Goal: Task Accomplishment & Management: Use online tool/utility

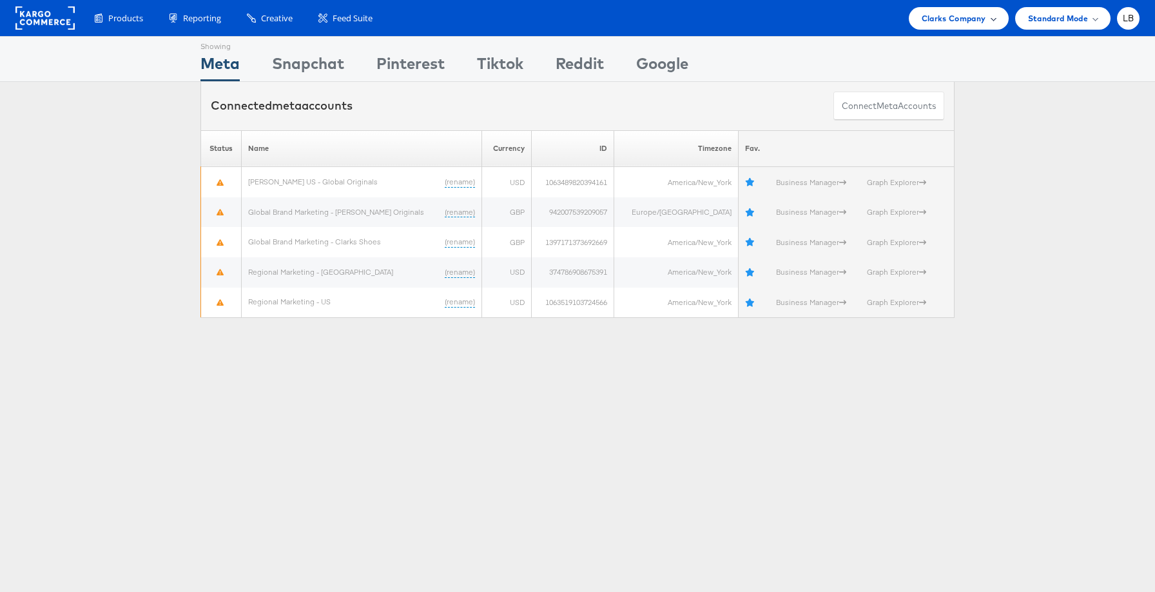
click at [956, 22] on span "Clarks Company" at bounding box center [954, 19] width 64 height 14
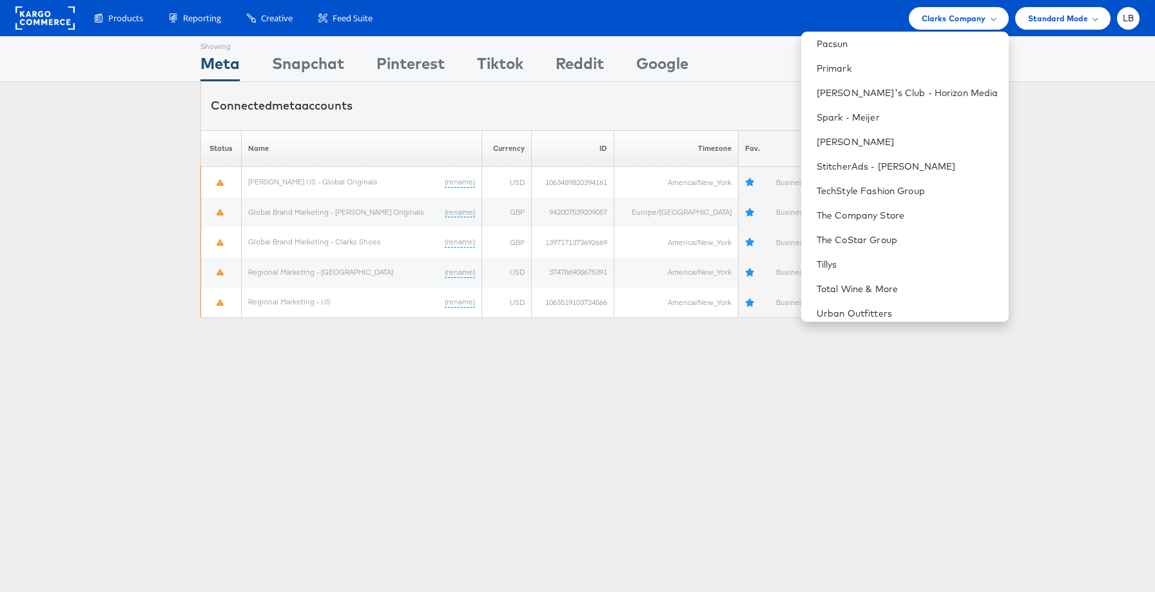
scroll to position [762, 0]
click at [910, 171] on link "StitcherAds - [PERSON_NAME]" at bounding box center [908, 166] width 182 height 13
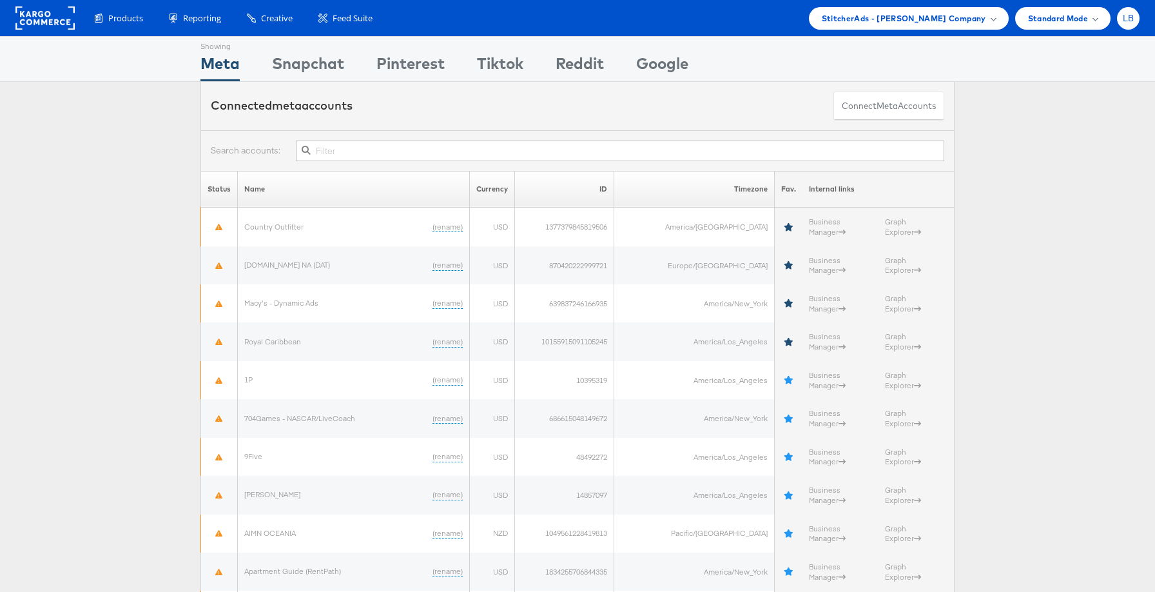
click at [1131, 26] on div "LB" at bounding box center [1128, 18] width 23 height 23
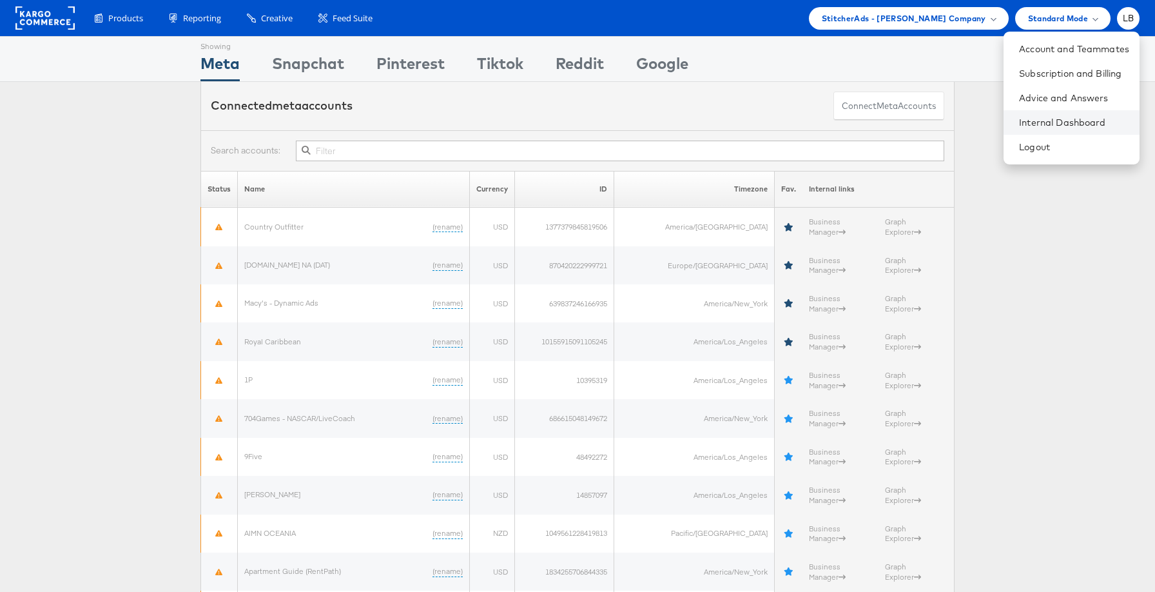
click at [1090, 115] on li "Internal Dashboard" at bounding box center [1071, 122] width 136 height 24
click at [1074, 120] on link "Internal Dashboard" at bounding box center [1074, 122] width 110 height 13
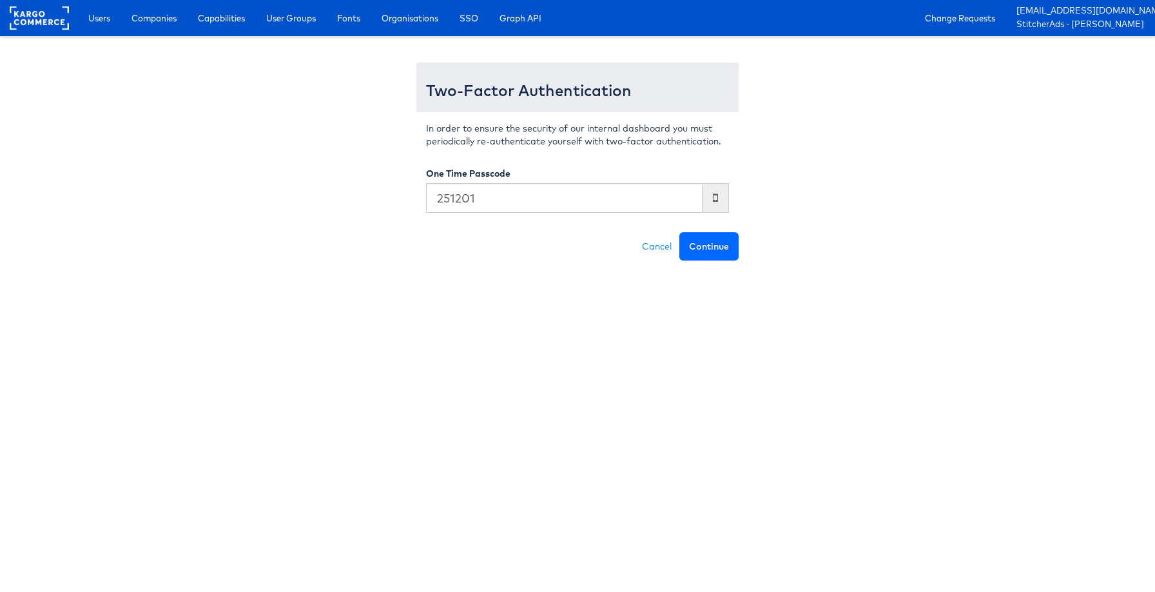
type input "251201"
click at [715, 240] on button "Continue" at bounding box center [708, 246] width 59 height 28
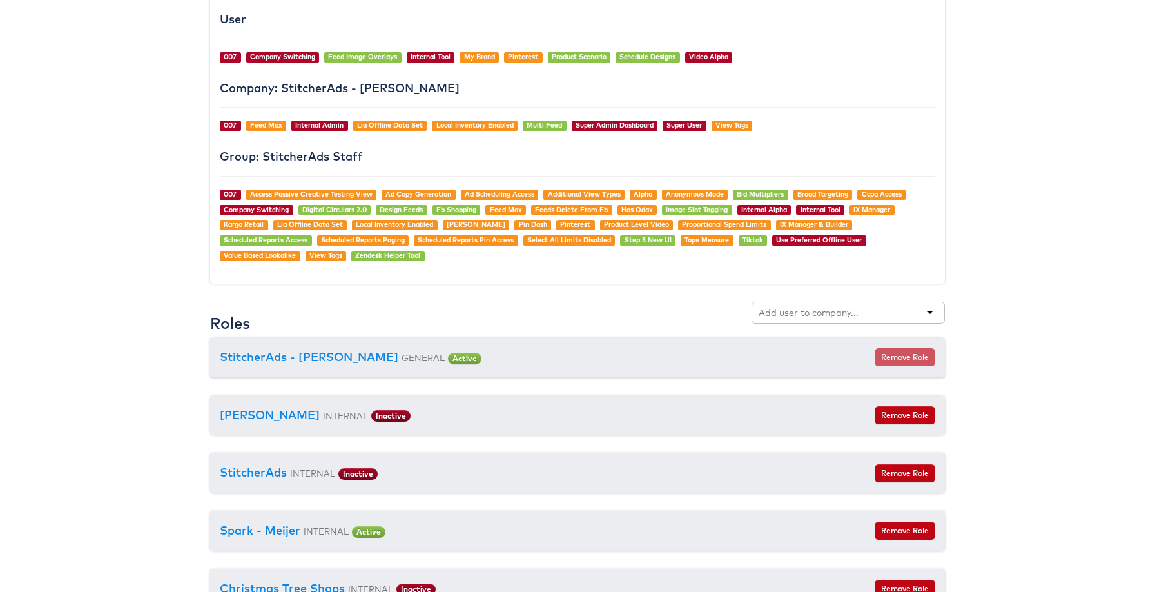
scroll to position [1108, 0]
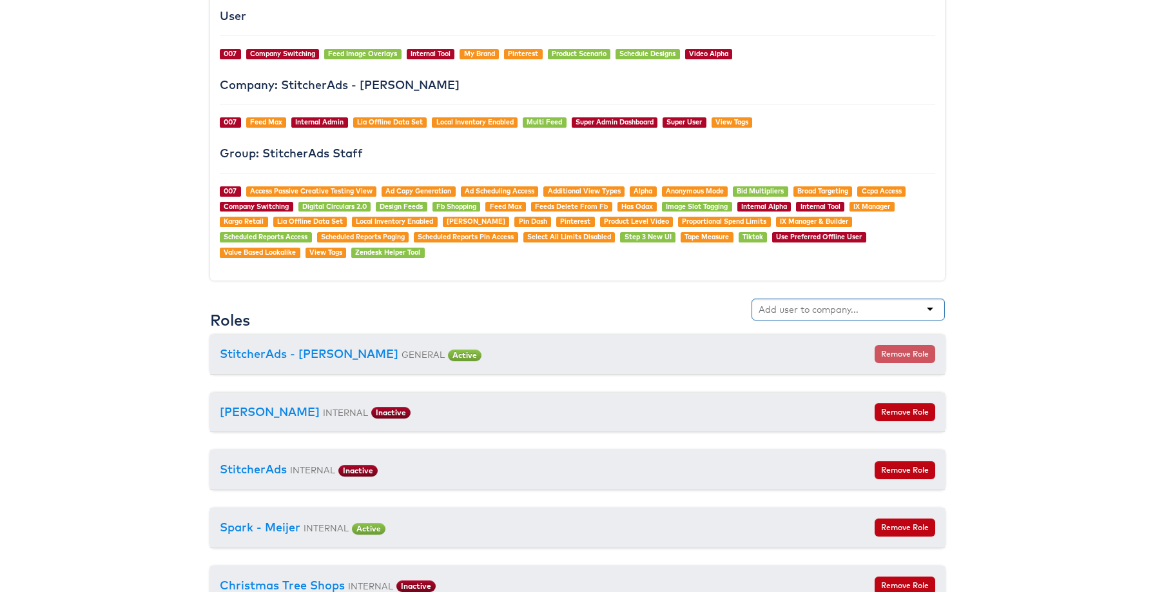
click at [853, 302] on div at bounding box center [847, 309] width 193 height 22
type input "vita"
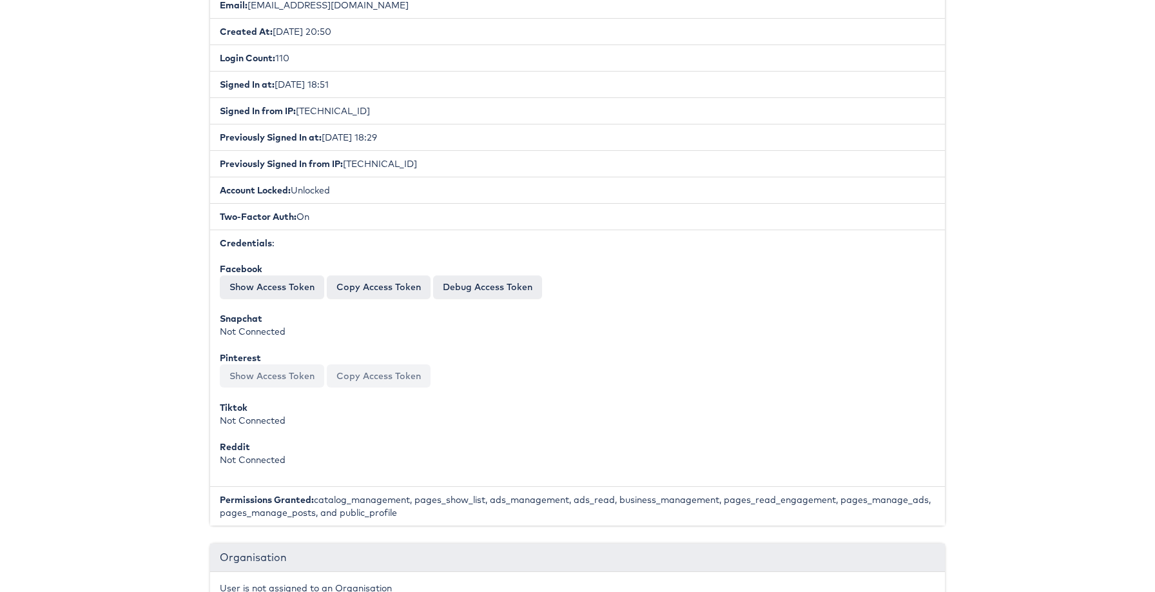
scroll to position [0, 0]
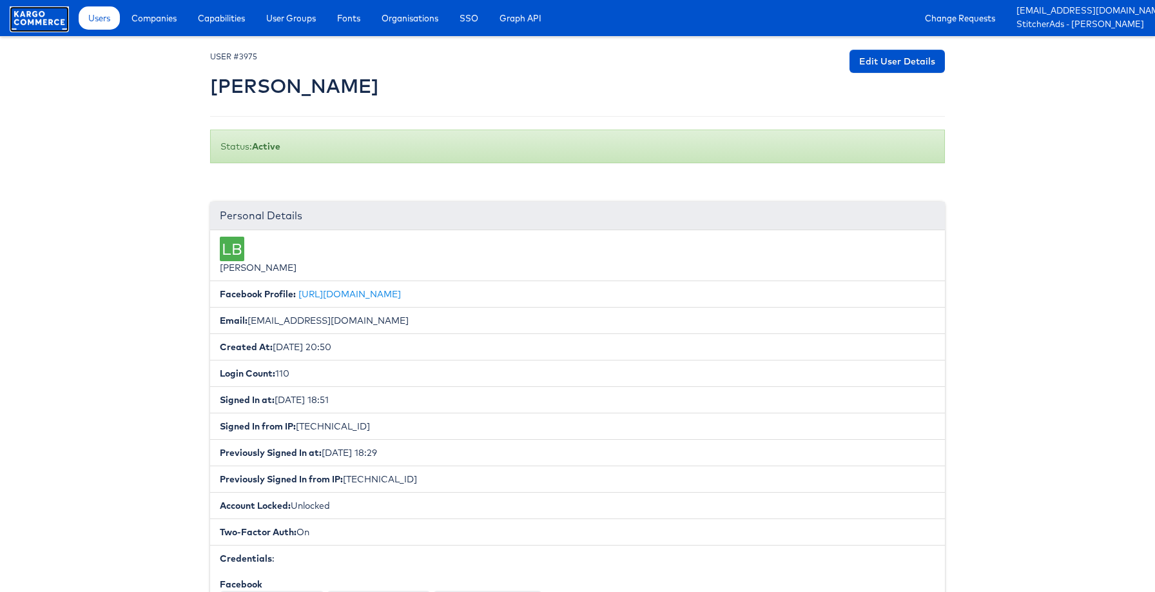
click at [48, 14] on rect at bounding box center [39, 17] width 59 height 23
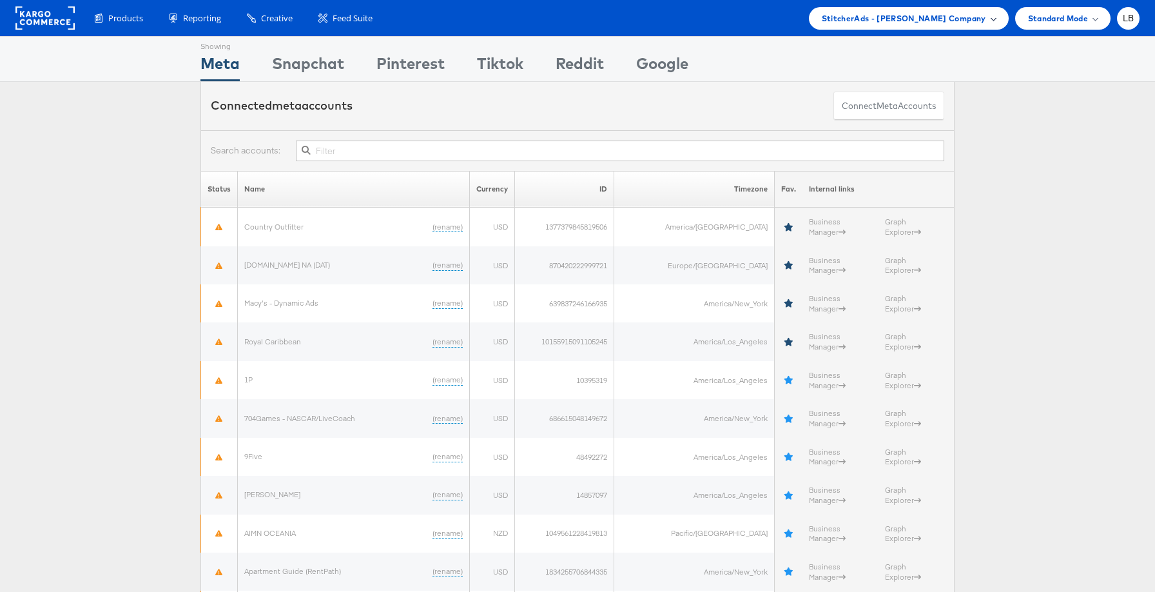
click at [926, 13] on span "StitcherAds - Adam Kirschner Company" at bounding box center [904, 19] width 164 height 14
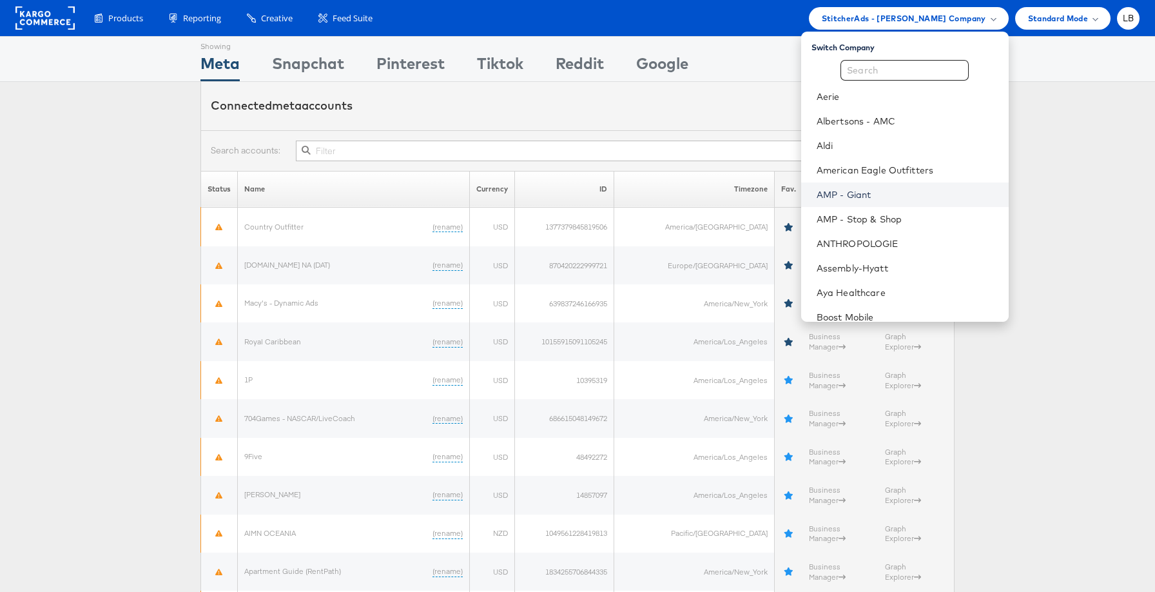
scroll to position [867, 0]
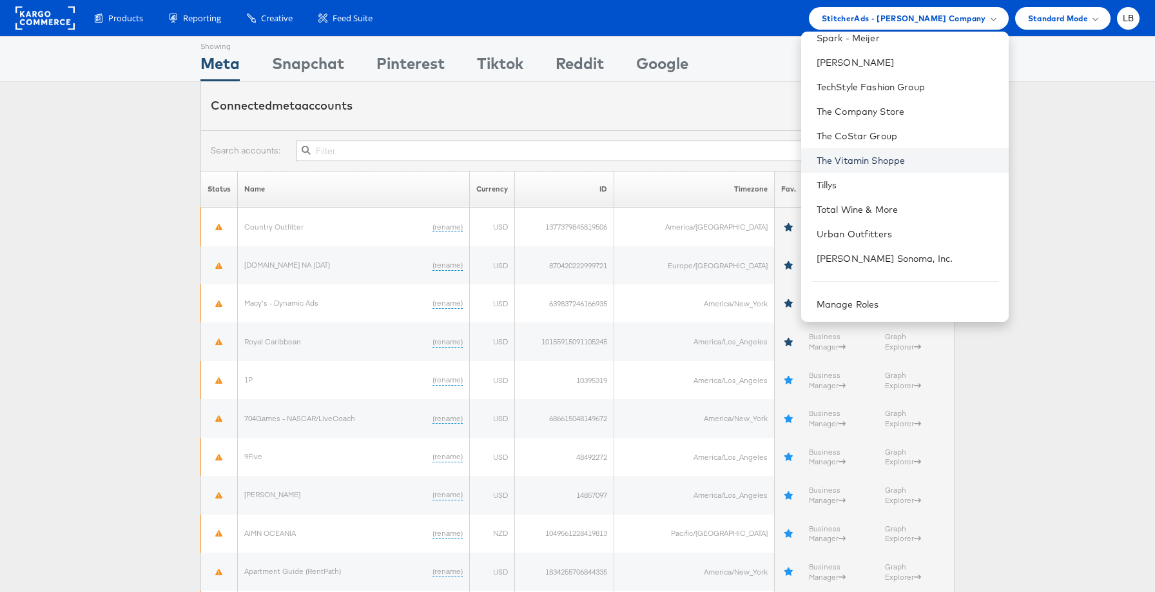
click at [891, 157] on link "The Vitamin Shoppe" at bounding box center [908, 160] width 182 height 13
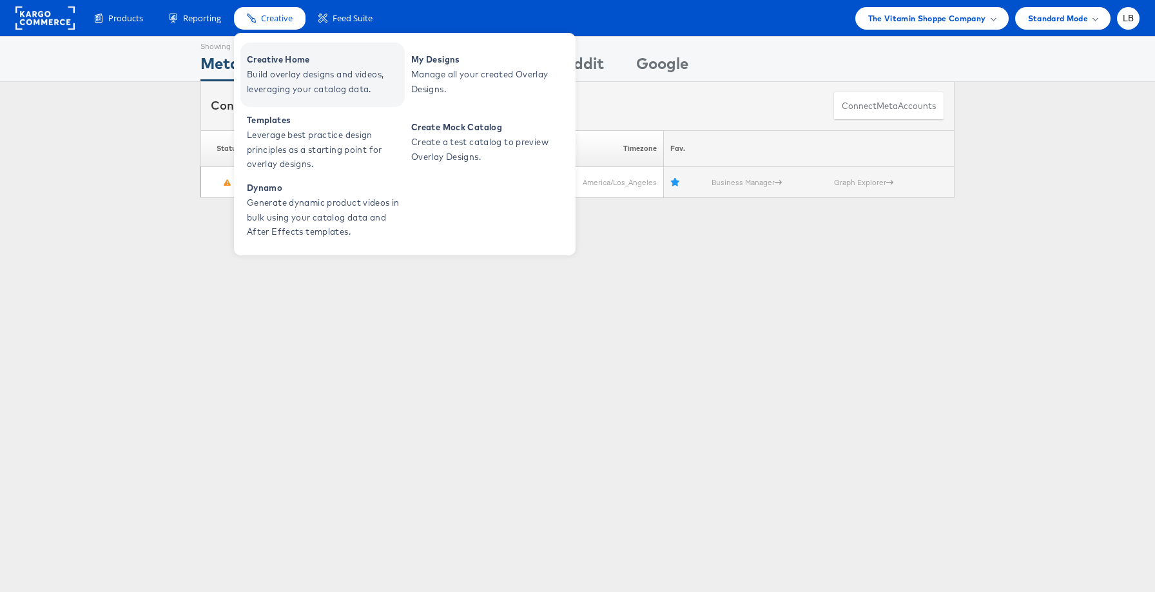
click at [264, 52] on link "Creative Home Build overlay designs and videos, leveraging your catalog data." at bounding box center [322, 75] width 164 height 64
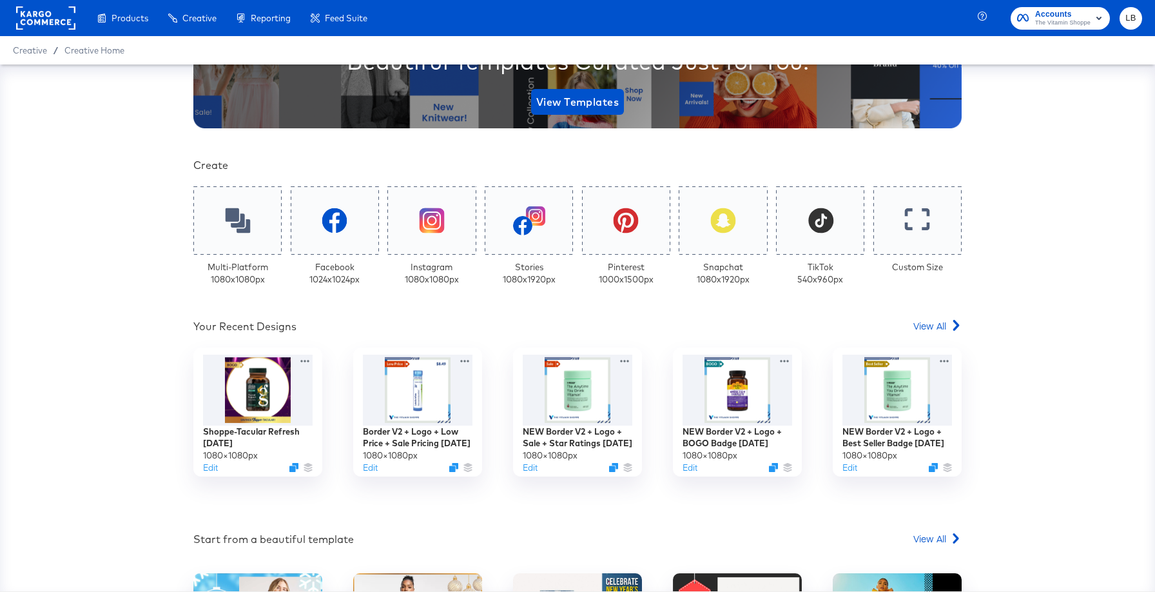
scroll to position [205, 0]
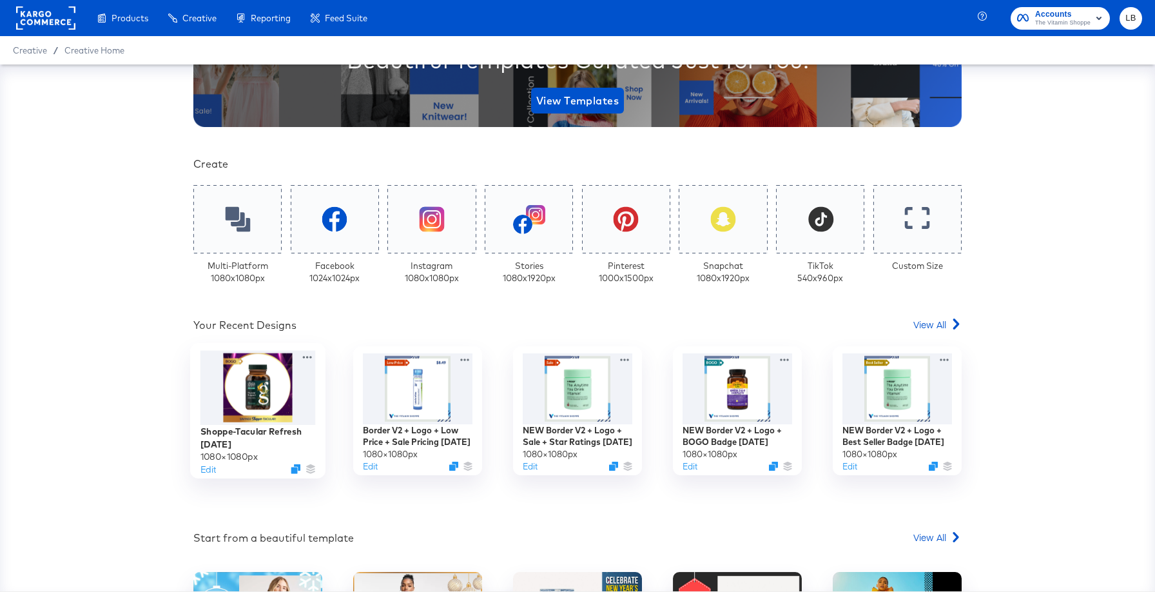
click at [298, 410] on div at bounding box center [257, 387] width 115 height 75
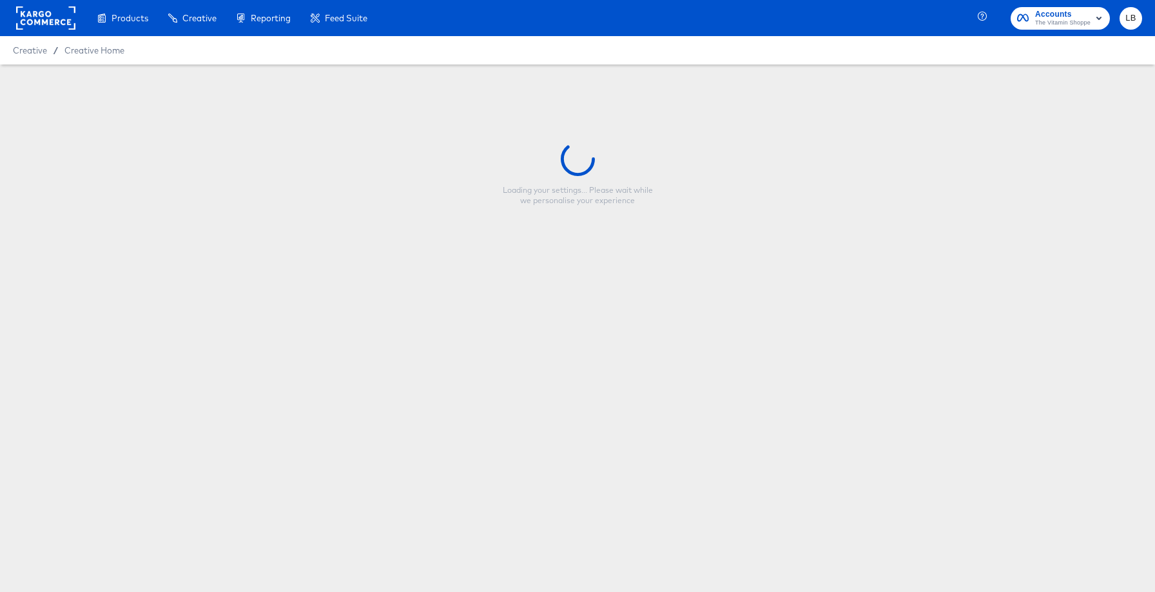
type input "Shoppe-Tacular Refresh [DATE]"
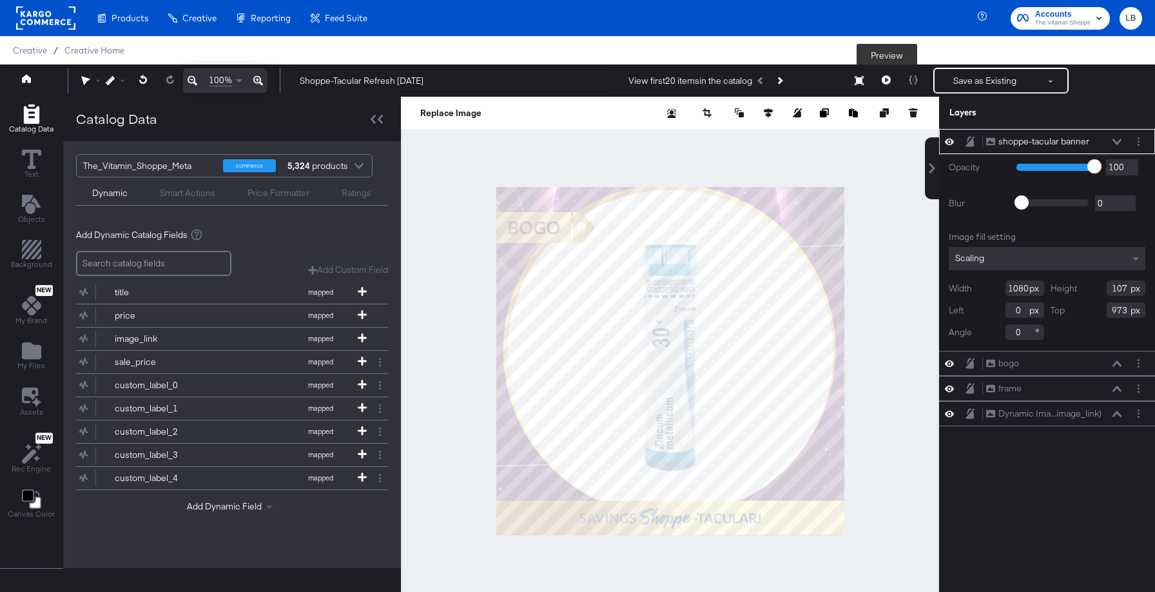
click at [886, 79] on icon at bounding box center [886, 79] width 9 height 9
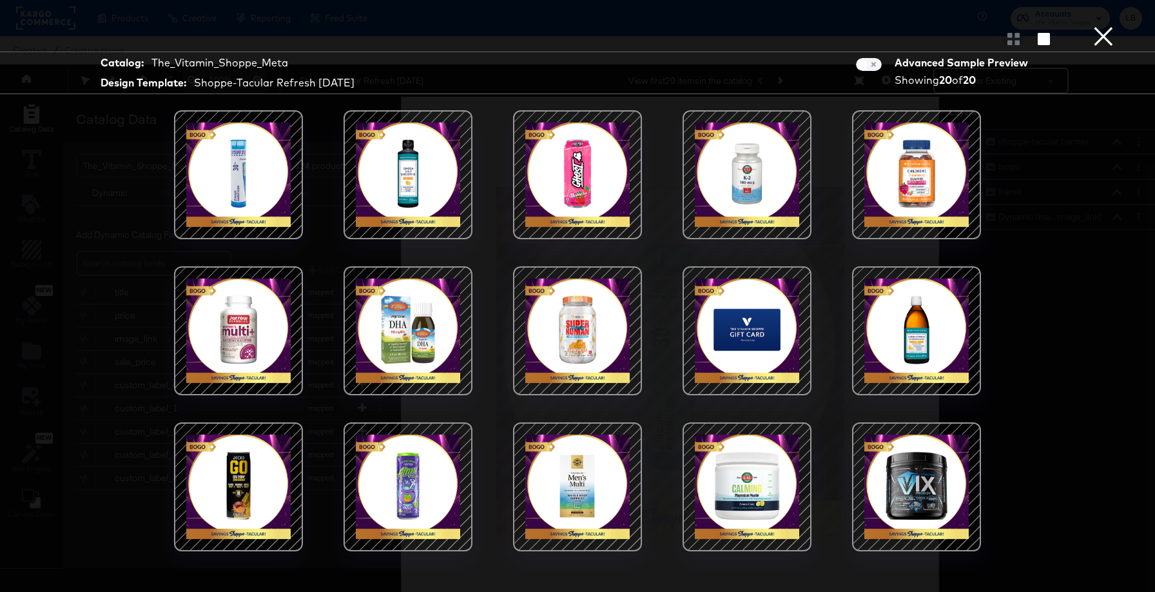
click at [1104, 26] on button "×" at bounding box center [1103, 13] width 26 height 26
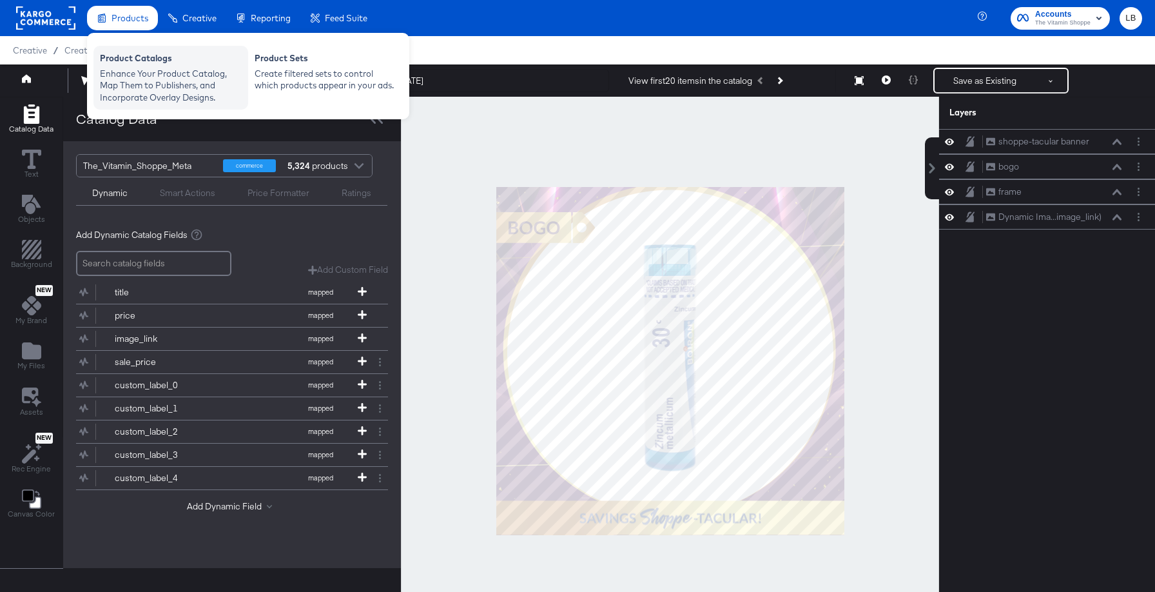
click at [140, 63] on div "Product Catalogs" at bounding box center [171, 59] width 142 height 15
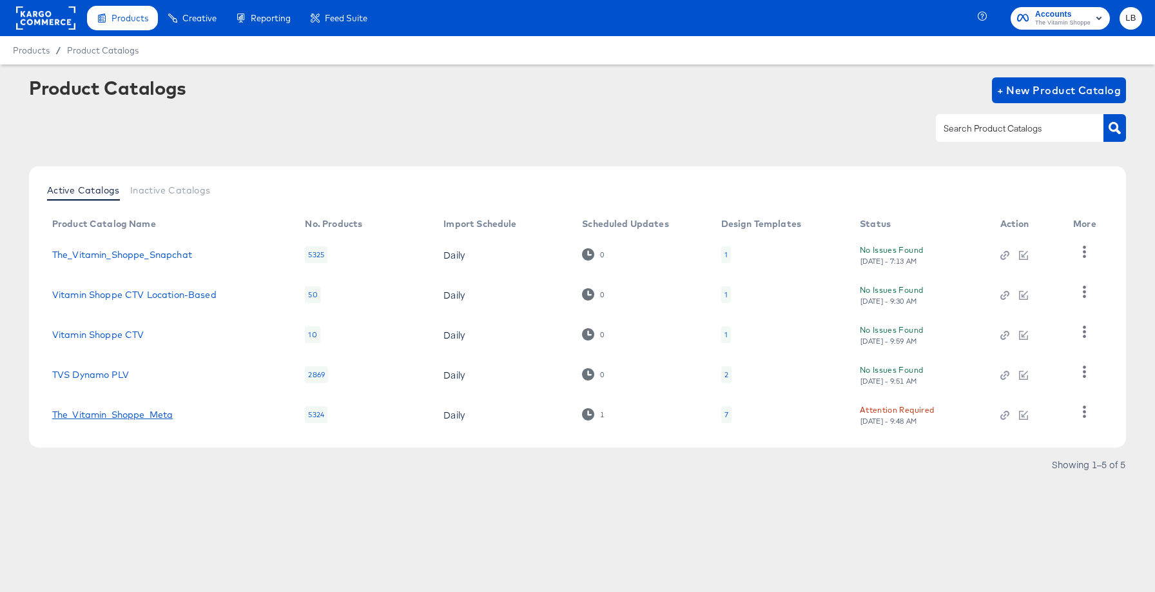
click at [116, 412] on link "The_Vitamin_Shoppe_Meta" at bounding box center [112, 414] width 121 height 10
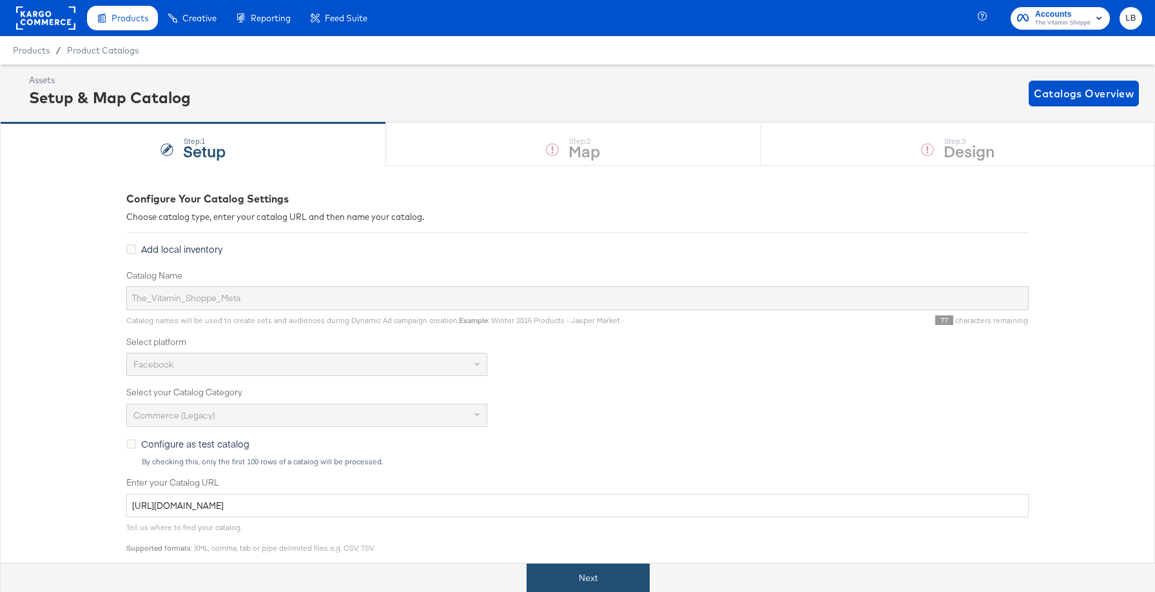
click at [579, 574] on button "Next" at bounding box center [588, 577] width 123 height 29
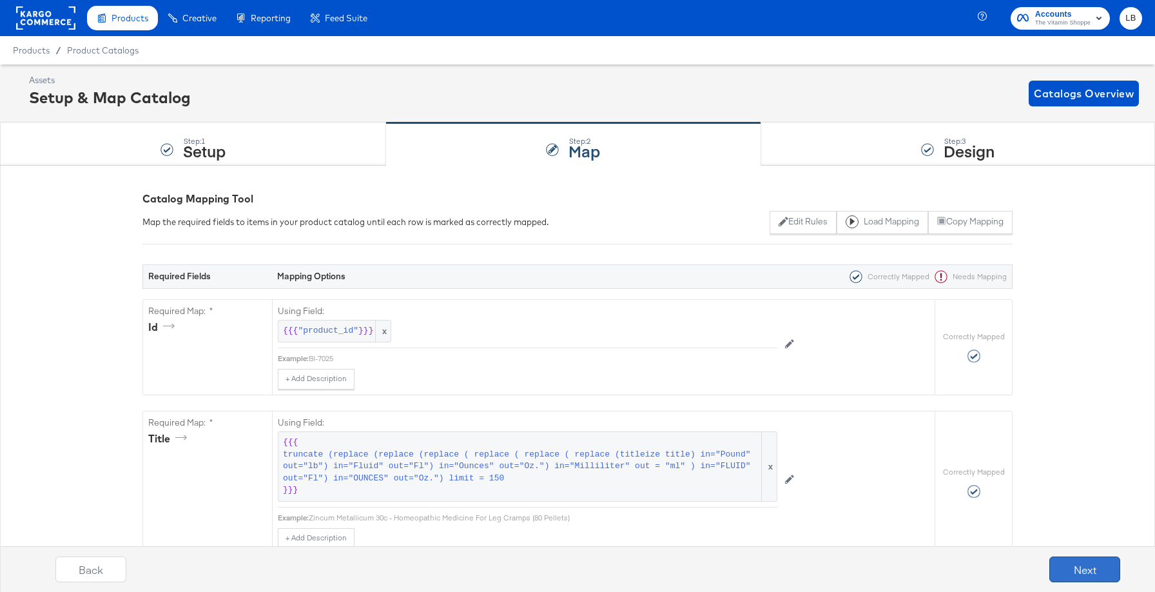
click at [1078, 559] on button "Next" at bounding box center [1084, 569] width 71 height 26
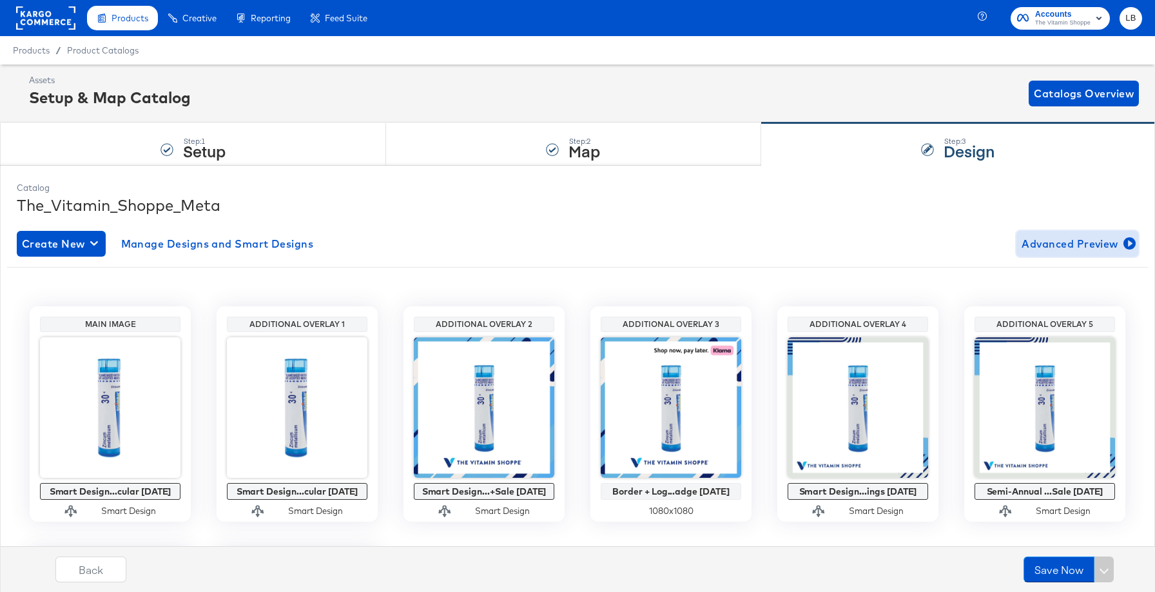
click at [1041, 246] on span "Advanced Preview" at bounding box center [1076, 244] width 111 height 18
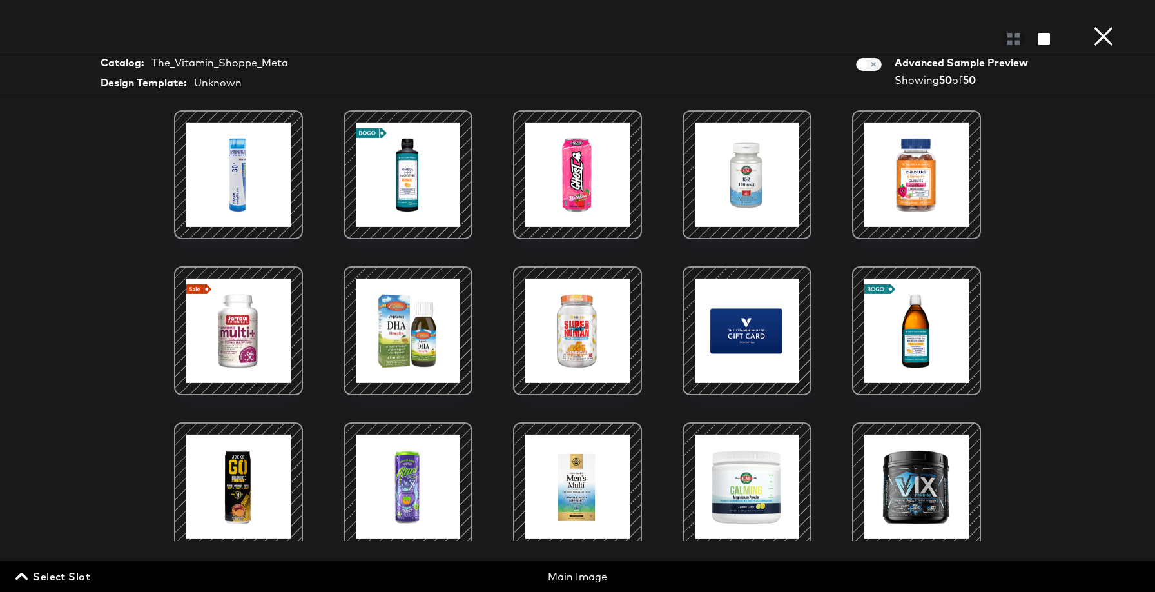
click at [22, 576] on icon "button" at bounding box center [21, 576] width 12 height 12
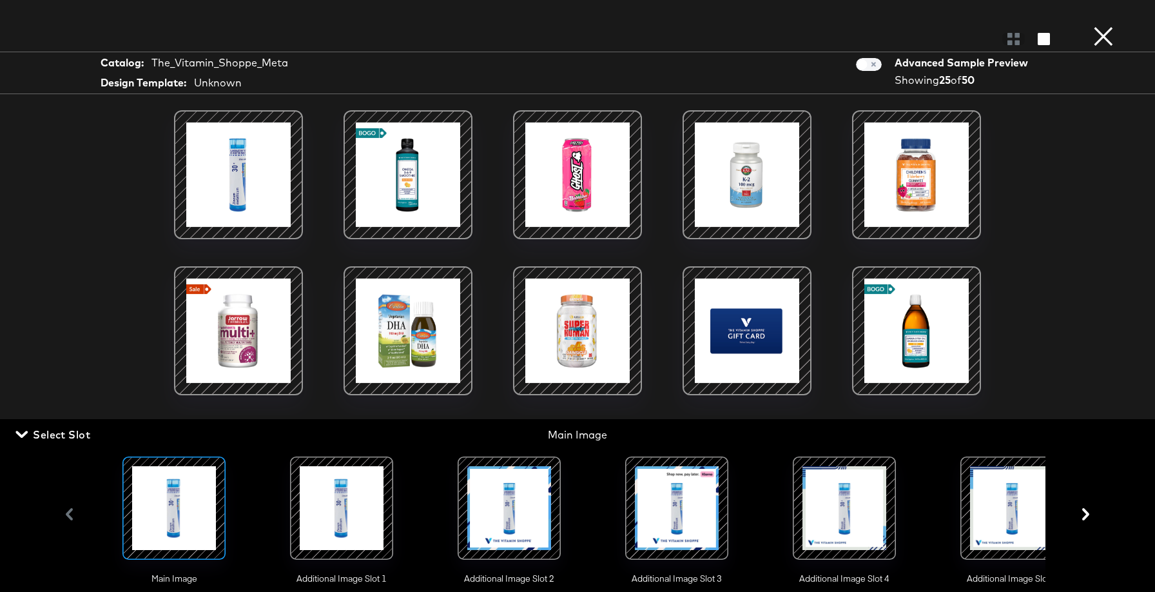
click at [1074, 516] on button "button" at bounding box center [1085, 514] width 23 height 12
click at [1085, 514] on icon "button" at bounding box center [1085, 514] width 7 height 12
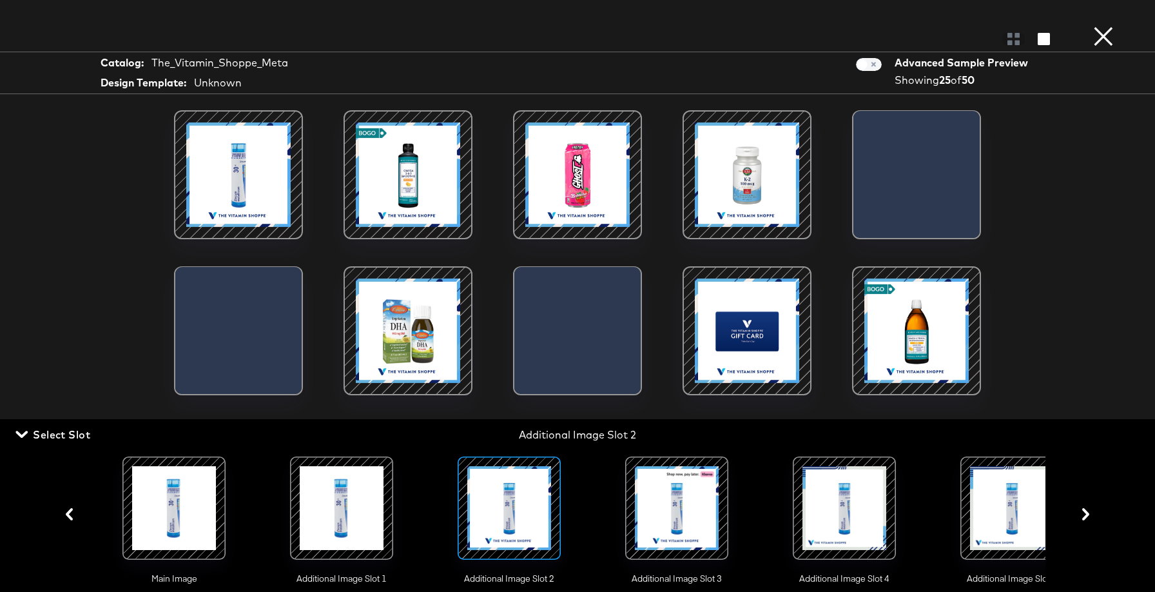
click at [1085, 514] on icon "button" at bounding box center [1085, 514] width 7 height 12
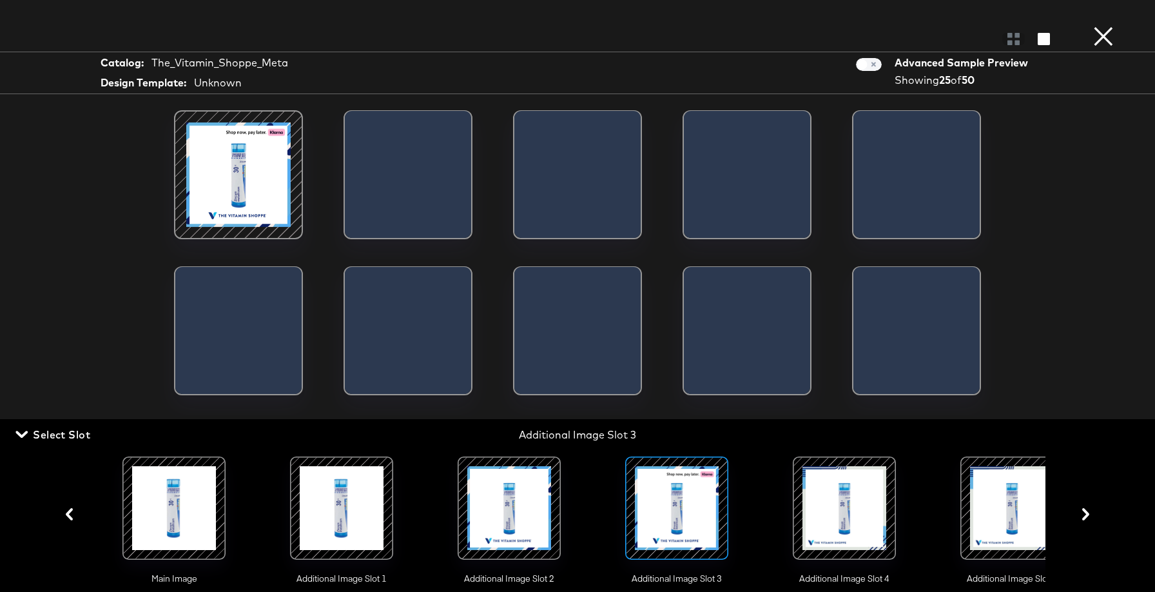
click at [1085, 514] on icon "button" at bounding box center [1085, 514] width 7 height 12
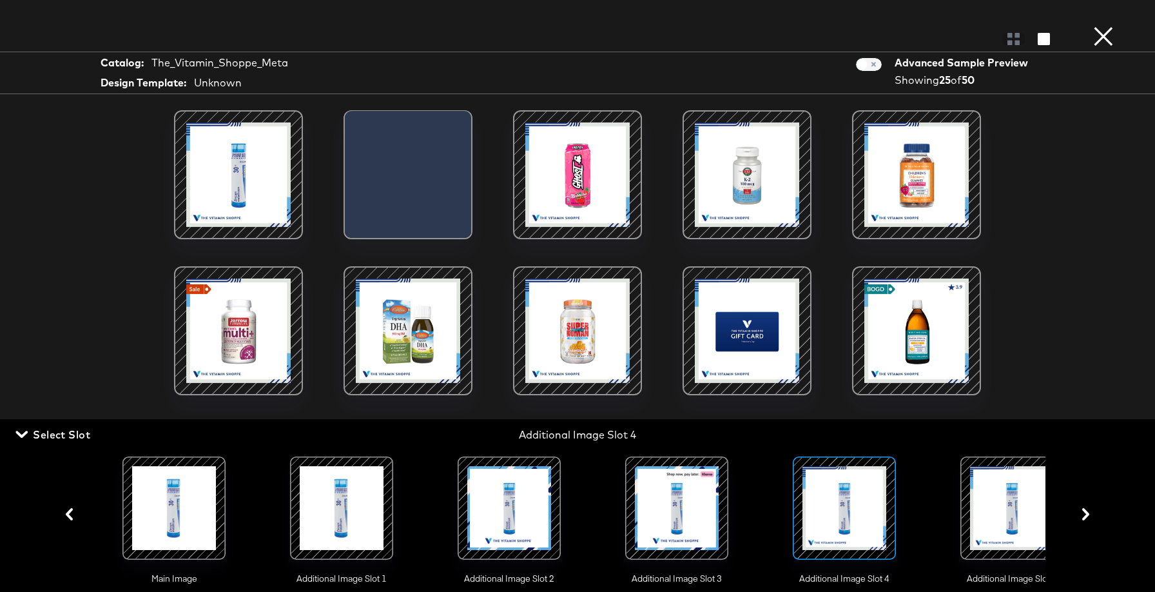
click at [1085, 514] on icon "button" at bounding box center [1085, 514] width 7 height 12
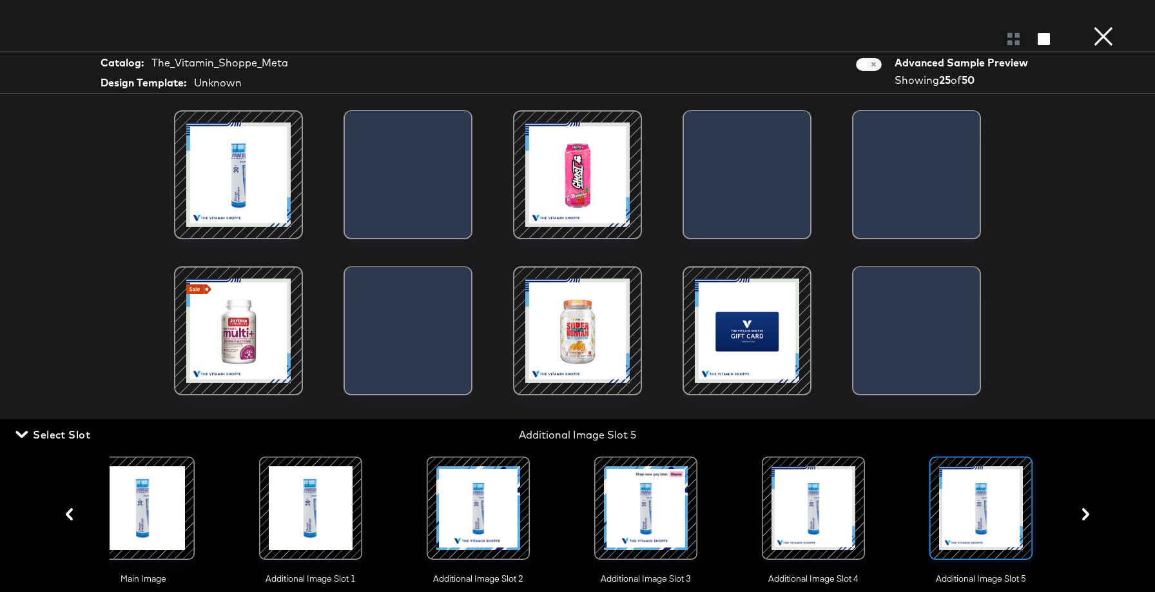
click at [1085, 514] on icon "button" at bounding box center [1085, 514] width 7 height 12
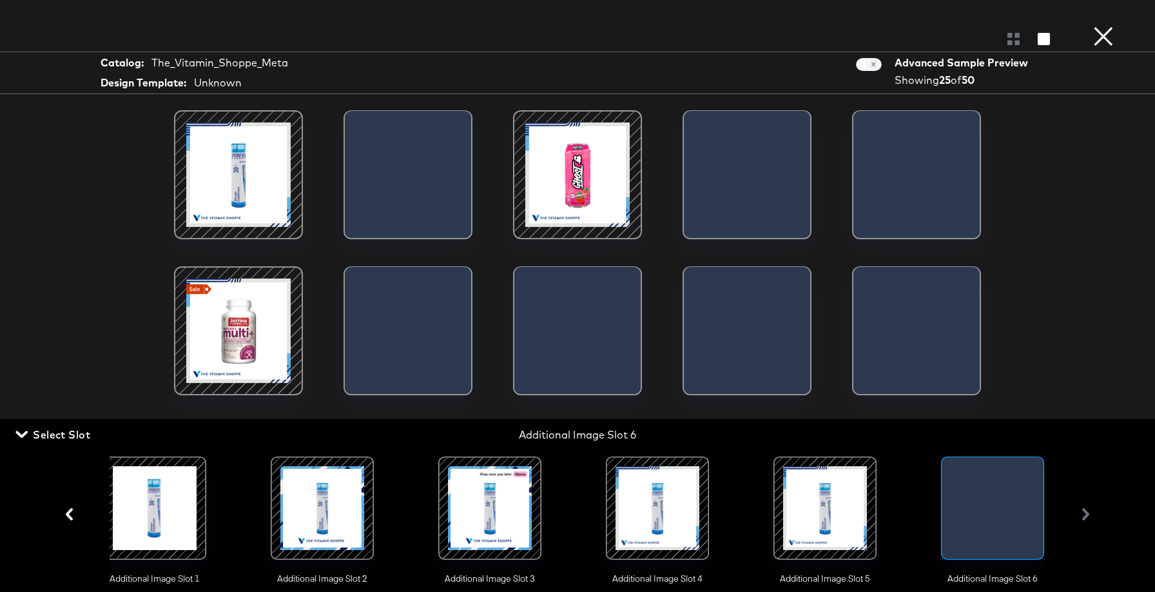
scroll to position [0, 198]
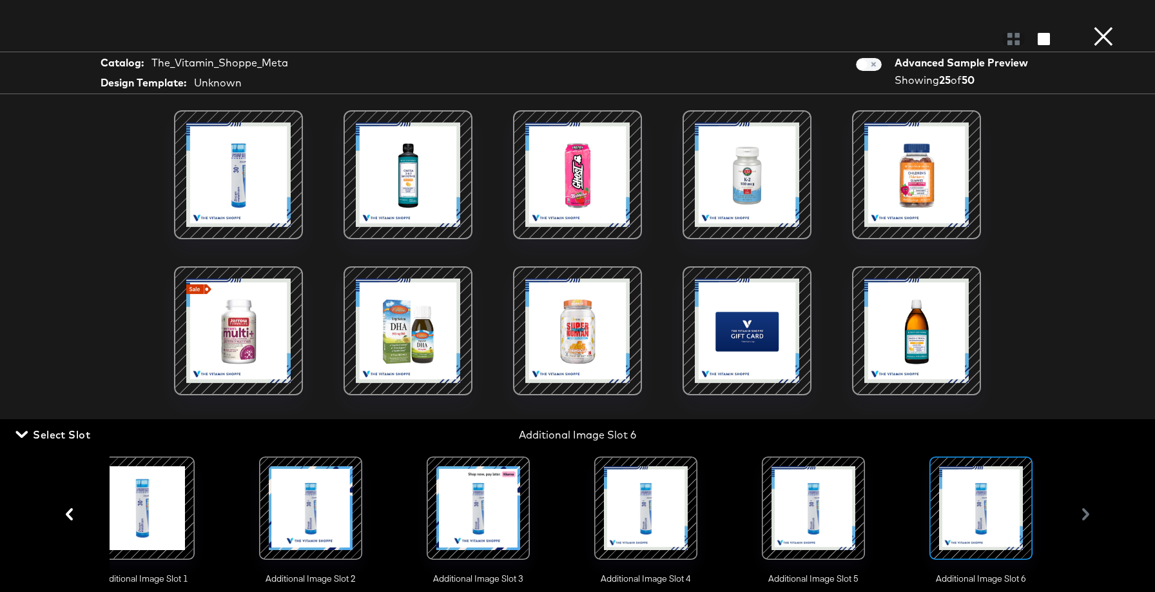
click at [1083, 514] on div "Main Image Additional Image Slot 1 Additional Image Slot 2 Additional Image Slo…" at bounding box center [578, 513] width 1040 height 141
